Goal: Book appointment/travel/reservation

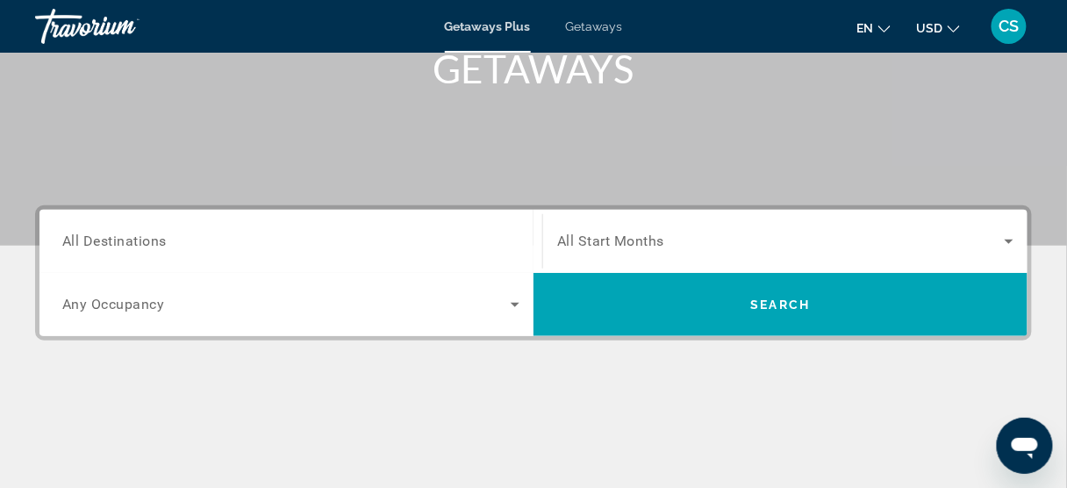
click at [344, 280] on div "Search widget" at bounding box center [290, 304] width 457 height 49
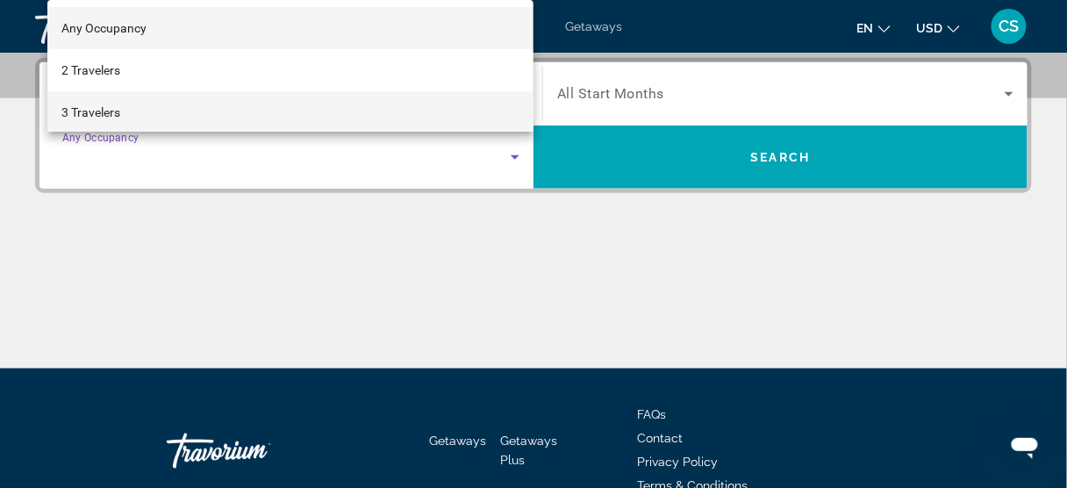
scroll to position [140, 0]
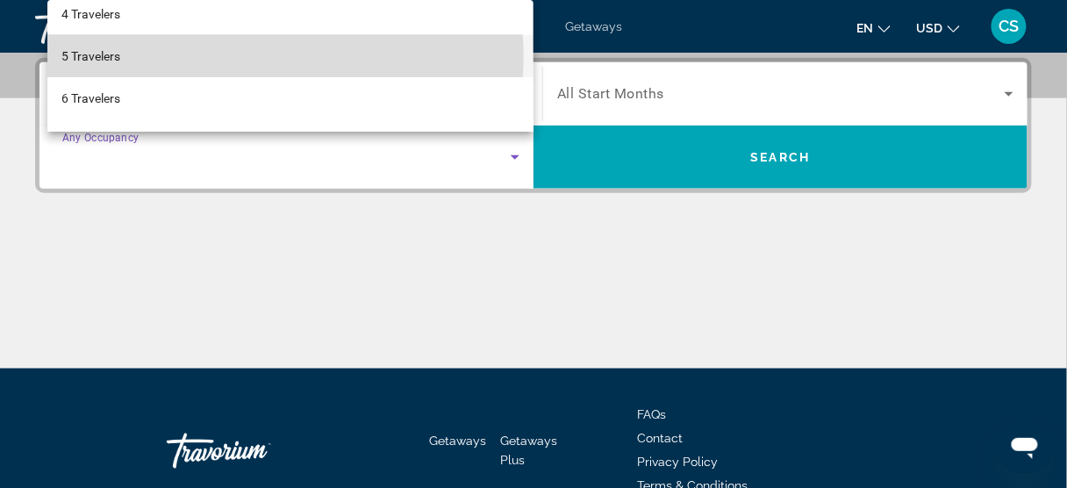
click at [263, 56] on mat-option "5 Travelers" at bounding box center [290, 56] width 486 height 42
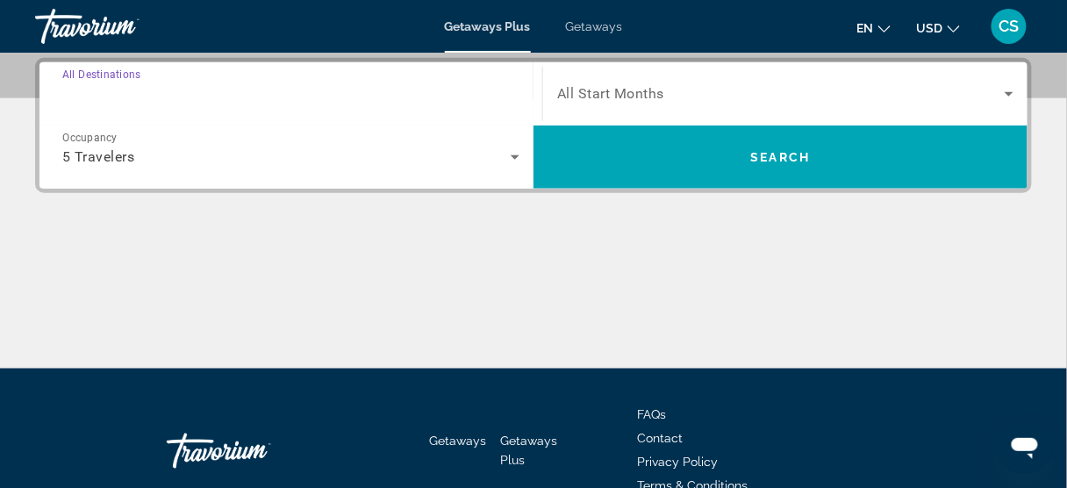
click at [232, 100] on input "Destination All Destinations" at bounding box center [290, 94] width 457 height 21
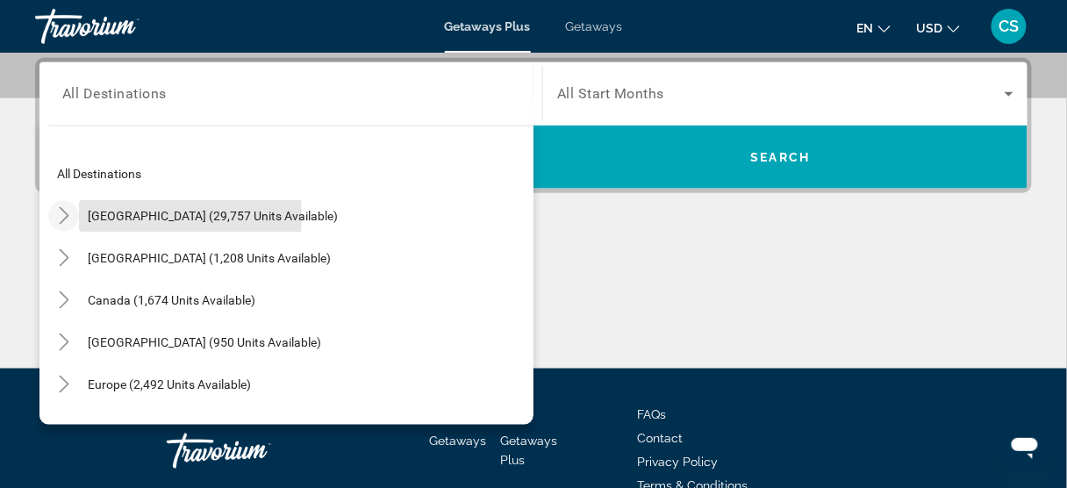
click at [72, 211] on div "[GEOGRAPHIC_DATA] (29,757 units available)" at bounding box center [197, 216] width 298 height 32
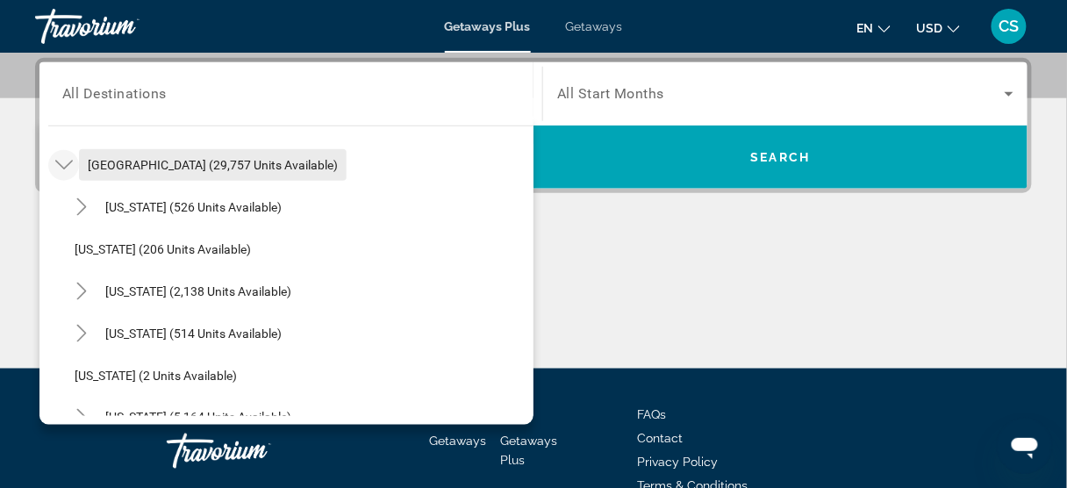
click at [245, 166] on span "[GEOGRAPHIC_DATA] (29,757 units available)" at bounding box center [213, 165] width 250 height 14
type input "**********"
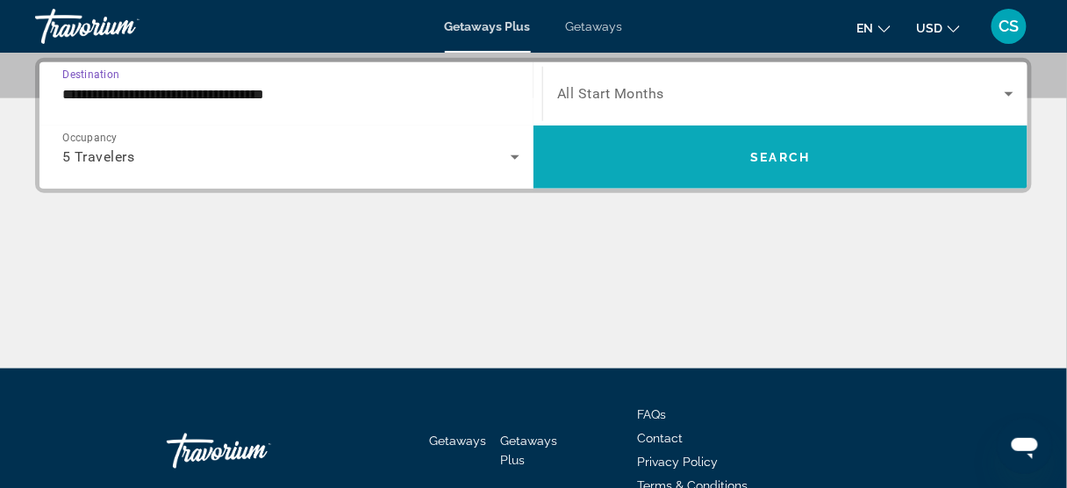
click at [651, 152] on span "Search widget" at bounding box center [780, 157] width 494 height 42
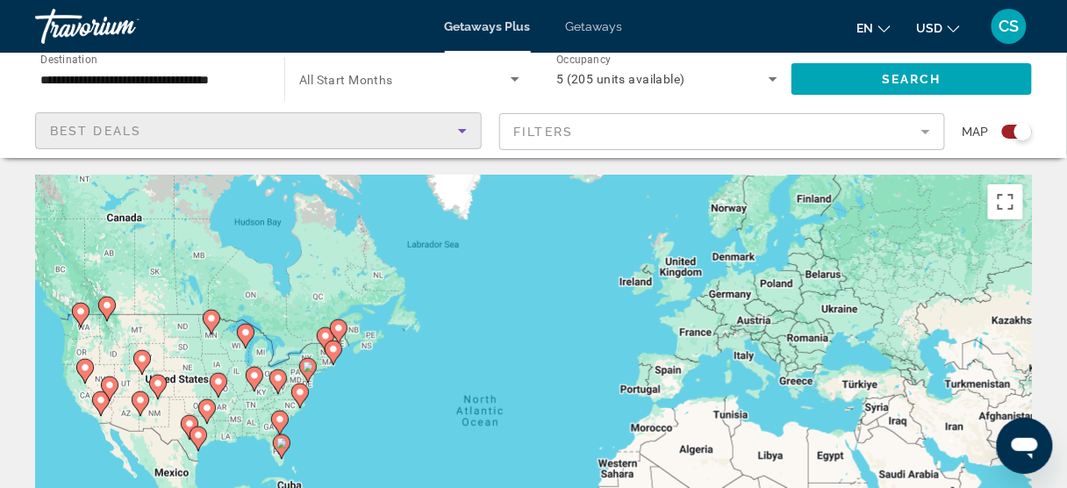
click at [311, 133] on div "Best Deals" at bounding box center [254, 130] width 408 height 21
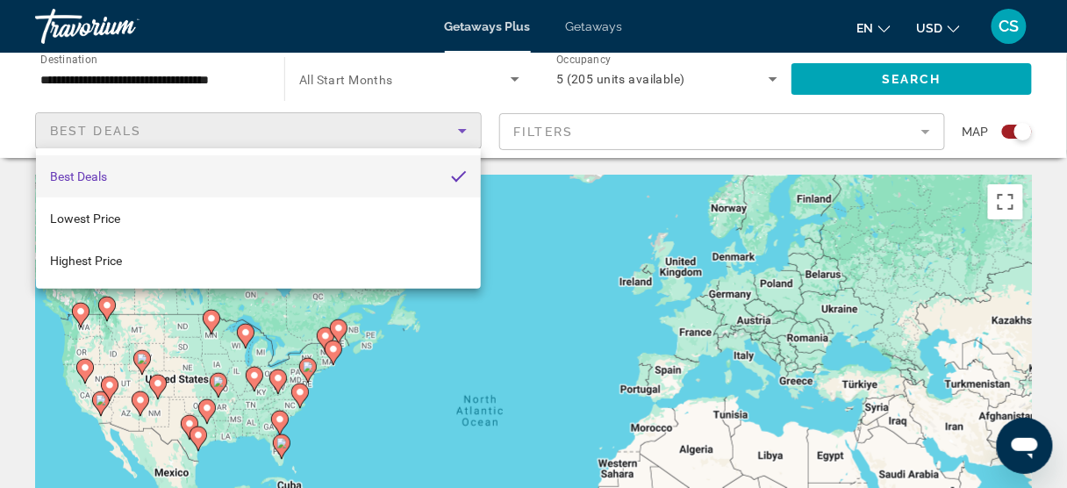
click at [311, 133] on div at bounding box center [533, 244] width 1067 height 488
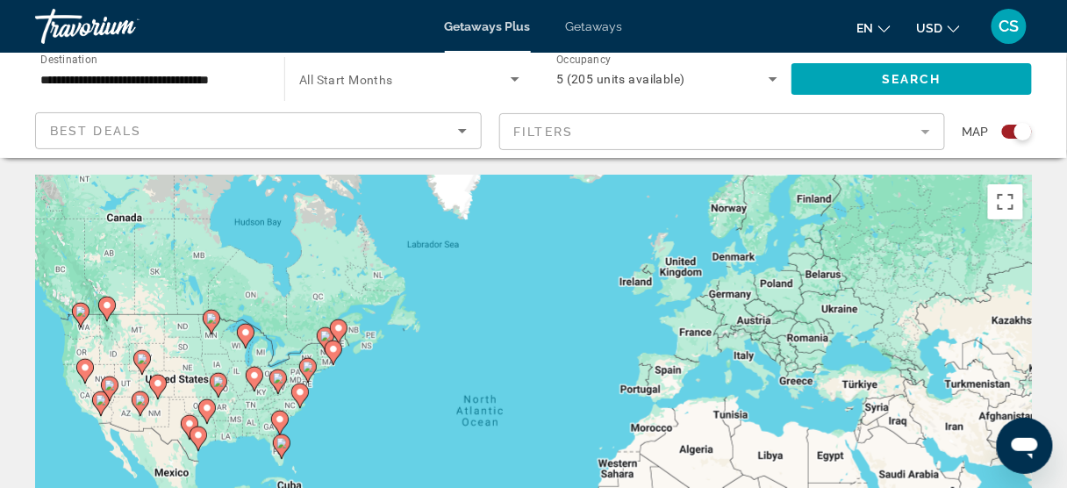
click at [604, 138] on mat-form-field "Filters" at bounding box center [722, 131] width 446 height 37
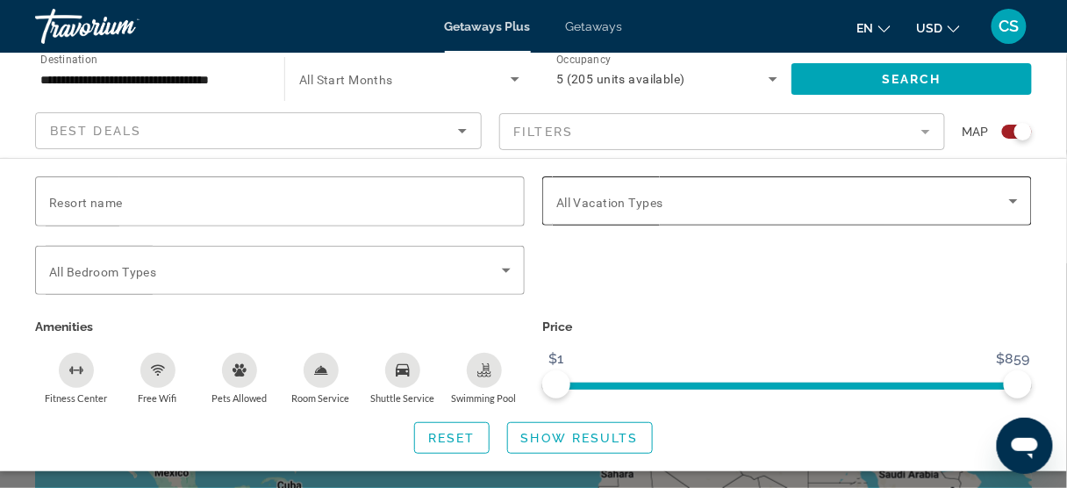
click at [582, 204] on span "All Vacation Types" at bounding box center [609, 203] width 107 height 14
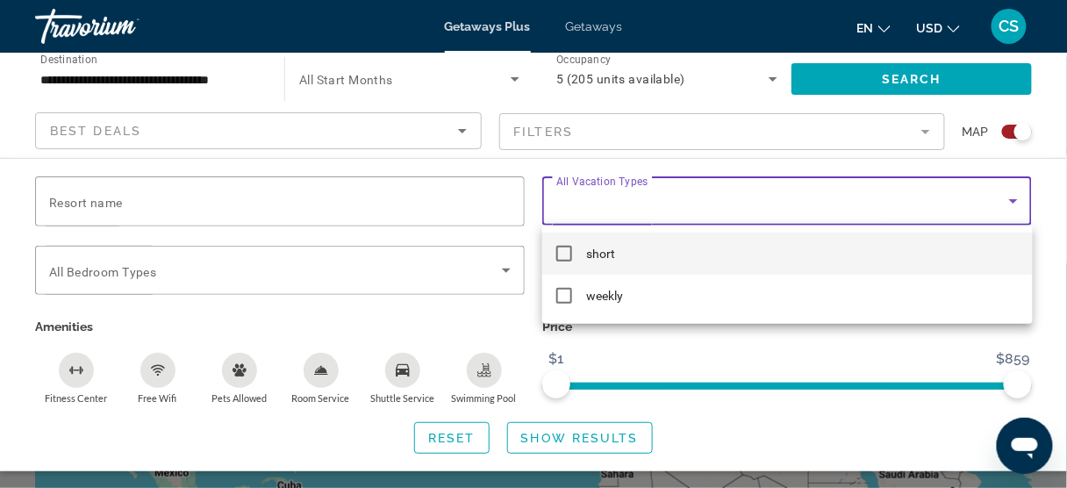
click at [578, 257] on mat-option "short" at bounding box center [786, 253] width 489 height 42
click at [659, 344] on div at bounding box center [533, 244] width 1067 height 488
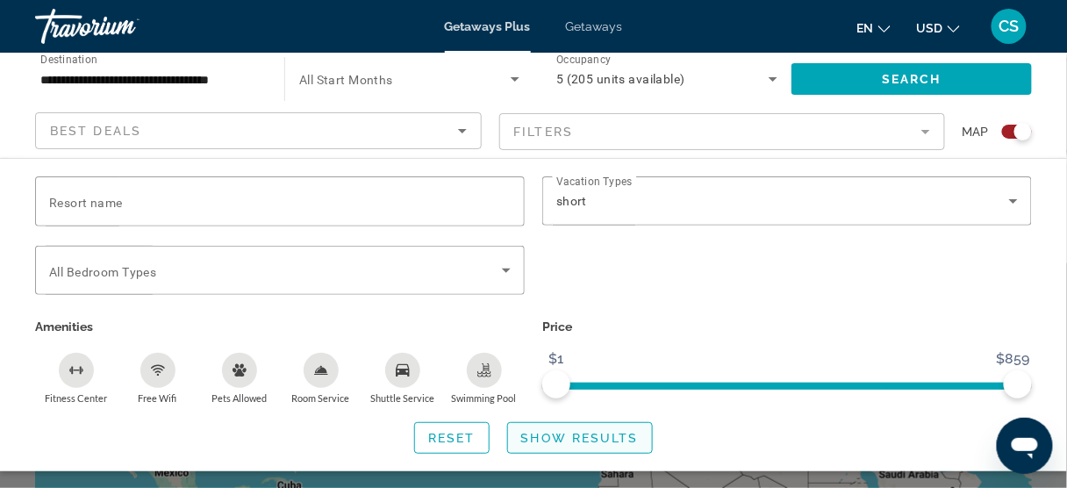
click at [598, 432] on span "Show Results" at bounding box center [580, 438] width 118 height 14
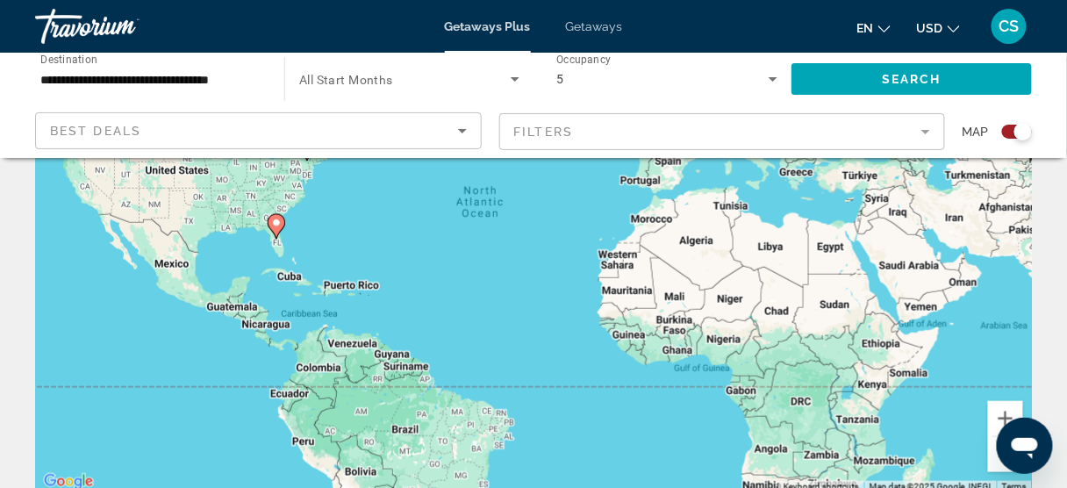
scroll to position [211, 0]
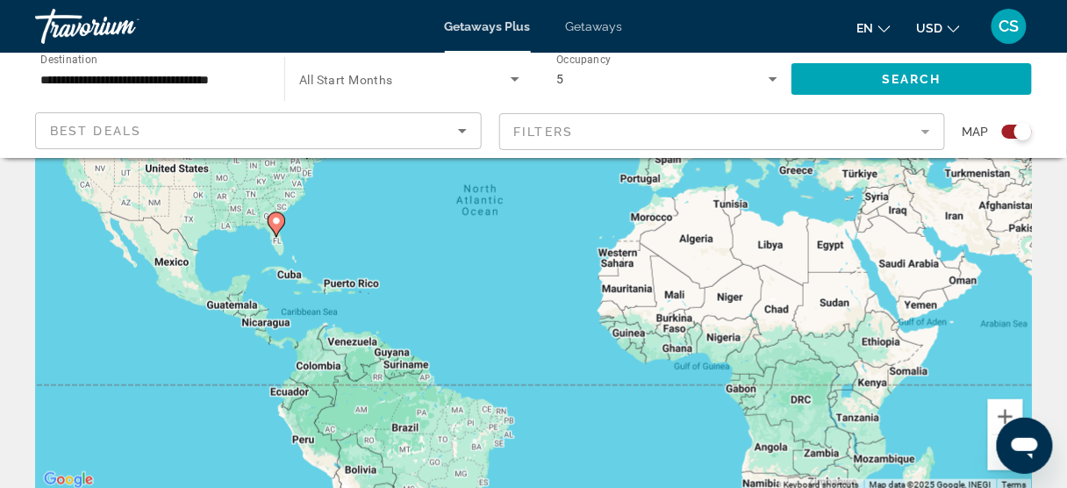
click at [281, 222] on image "Main content" at bounding box center [276, 221] width 11 height 11
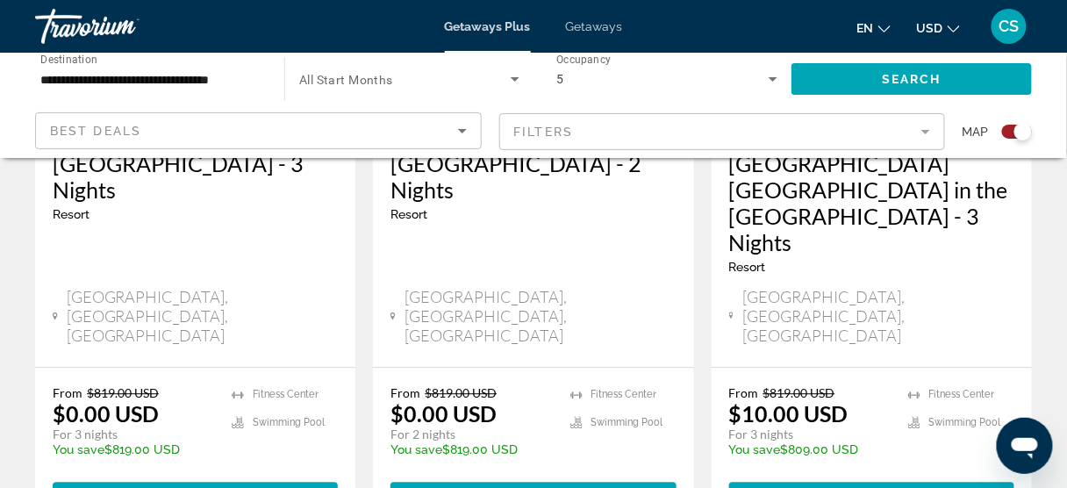
scroll to position [912, 0]
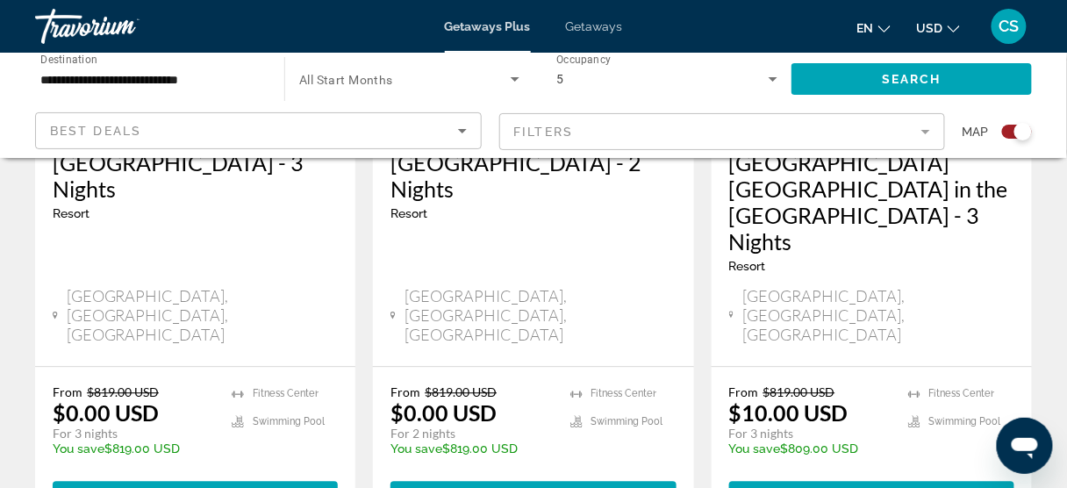
type input "**********"
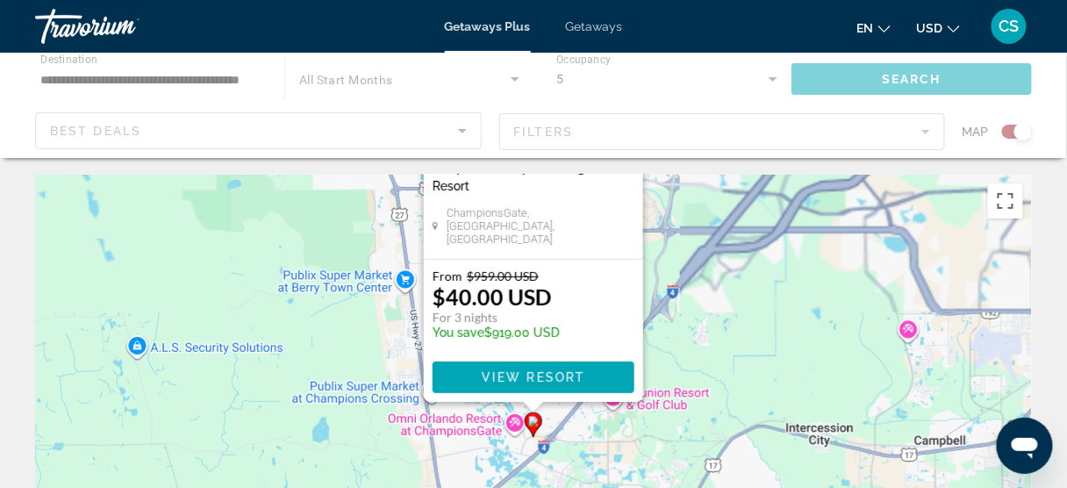
scroll to position [0, 0]
